Goal: Find specific page/section: Find specific page/section

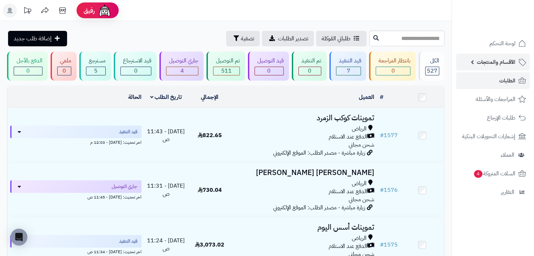
click at [491, 64] on span "الأقسام والمنتجات" at bounding box center [496, 62] width 39 height 10
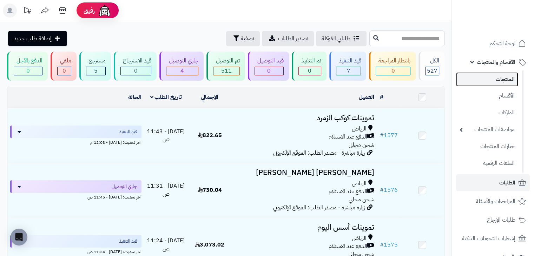
click at [495, 83] on link "المنتجات" at bounding box center [487, 79] width 62 height 14
click at [399, 43] on input "text" at bounding box center [407, 39] width 75 height 16
click at [389, 40] on input "text" at bounding box center [407, 39] width 75 height 16
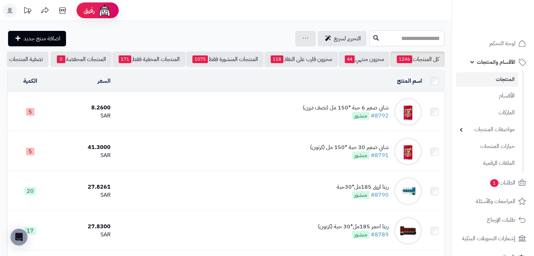
click at [399, 35] on input "text" at bounding box center [407, 39] width 75 height 16
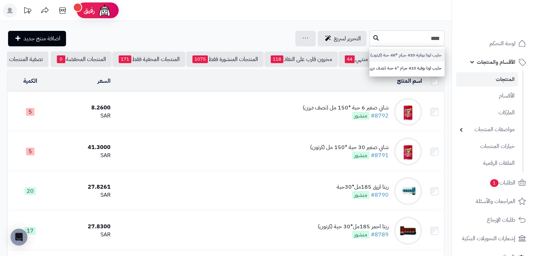
type input "****"
click at [378, 60] on link "حليب لونا بوفية 410 جرام *48 حبة (كرتون)" at bounding box center [407, 55] width 75 height 13
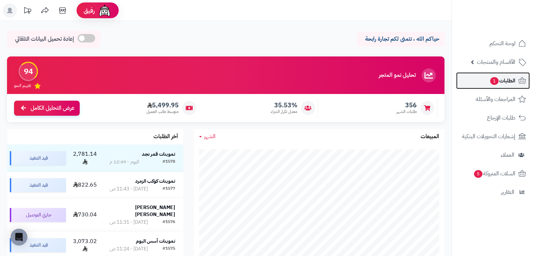
click at [494, 82] on span "1" at bounding box center [494, 81] width 8 height 8
